Goal: Information Seeking & Learning: Find specific fact

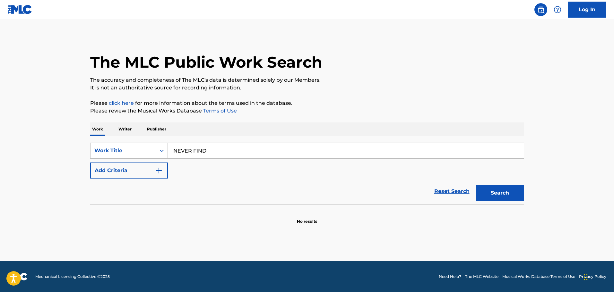
type input "NEVER FIND"
click at [159, 176] on button "Add Criteria" at bounding box center [129, 171] width 78 height 16
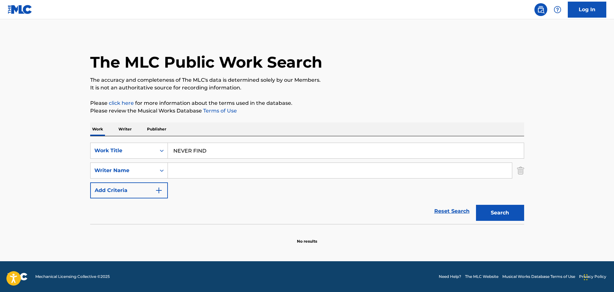
click at [226, 175] on input "Search Form" at bounding box center [340, 170] width 344 height 15
paste input "NEVER FIND"
click at [230, 175] on input "NEVER FIND" at bounding box center [340, 170] width 344 height 15
click at [229, 174] on input "NEVER FIND" at bounding box center [340, 170] width 344 height 15
paste input "[PERSON_NAME]"
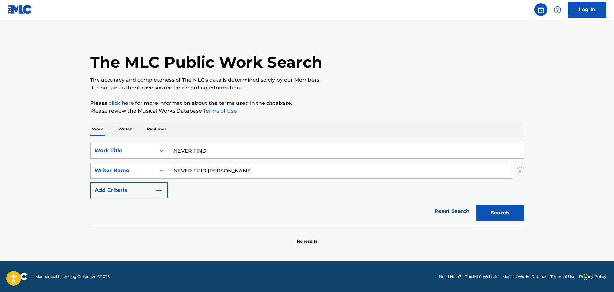
click at [224, 171] on input "NEVER FIND [PERSON_NAME]" at bounding box center [340, 170] width 344 height 15
paste input "Search Form"
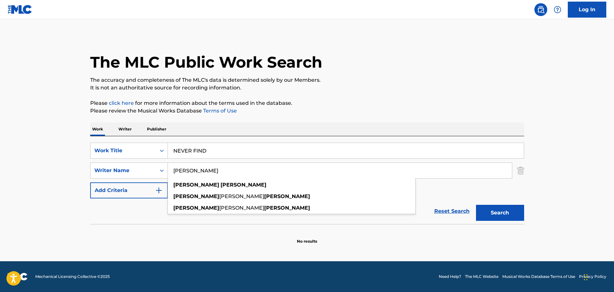
type input "[PERSON_NAME]"
click at [483, 220] on button "Search" at bounding box center [500, 213] width 48 height 16
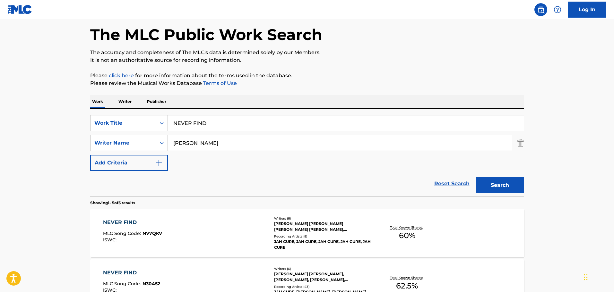
scroll to position [64, 0]
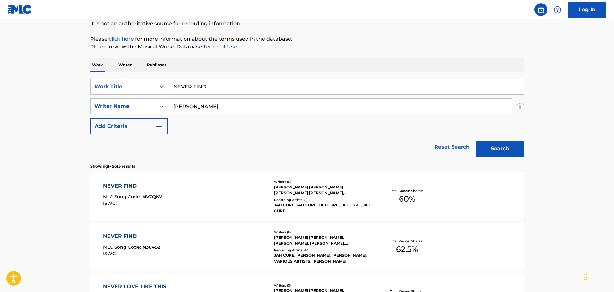
click at [329, 187] on div "[PERSON_NAME] [PERSON_NAME] [PERSON_NAME] [PERSON_NAME], [PERSON_NAME], [PERSON…" at bounding box center [322, 191] width 97 height 12
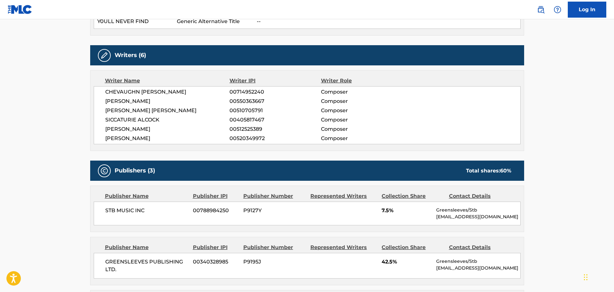
scroll to position [257, 0]
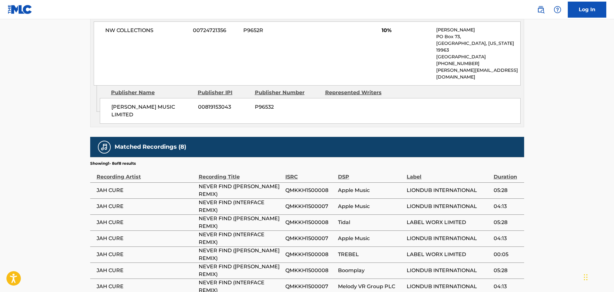
drag, startPoint x: 174, startPoint y: 215, endPoint x: 185, endPoint y: 214, distance: 10.6
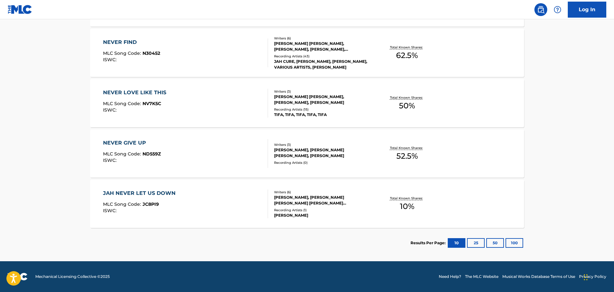
scroll to position [64, 0]
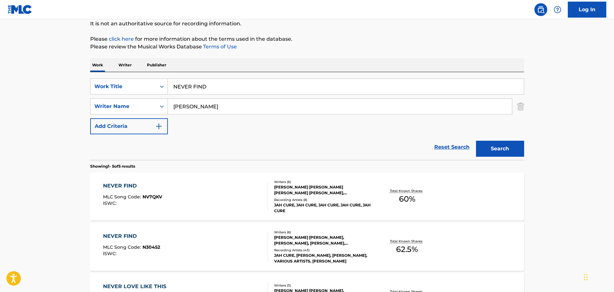
drag, startPoint x: 233, startPoint y: 123, endPoint x: 224, endPoint y: 27, distance: 96.4
